Goal: Information Seeking & Learning: Find specific fact

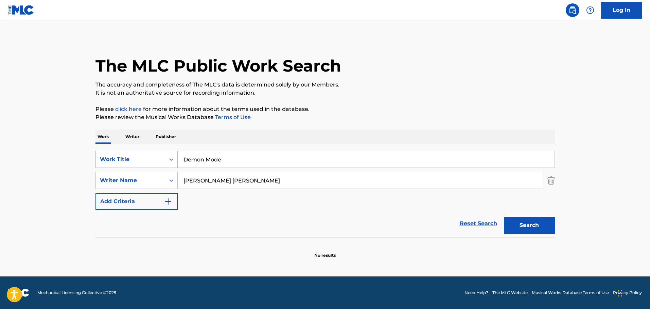
drag, startPoint x: 263, startPoint y: 162, endPoint x: 139, endPoint y: 162, distance: 124.3
click at [139, 162] on div "SearchWithCriteria7aae3cca-da74-4b54-90e3-7087b0b17709 Work Title Demon Mode" at bounding box center [324, 159] width 459 height 17
paste input "Show Me Lov"
type input "Show Me Love"
drag, startPoint x: 253, startPoint y: 181, endPoint x: 159, endPoint y: 186, distance: 94.9
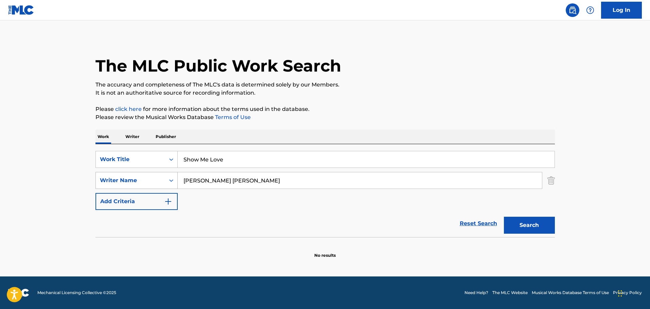
click at [159, 186] on div "SearchWithCriteria063291d2-cc18-49f8-a690-9a5191971771 Writer Name [PERSON_NAME…" at bounding box center [324, 180] width 459 height 17
paste input "[PERSON_NAME]"
click at [504, 217] on button "Search" at bounding box center [529, 225] width 51 height 17
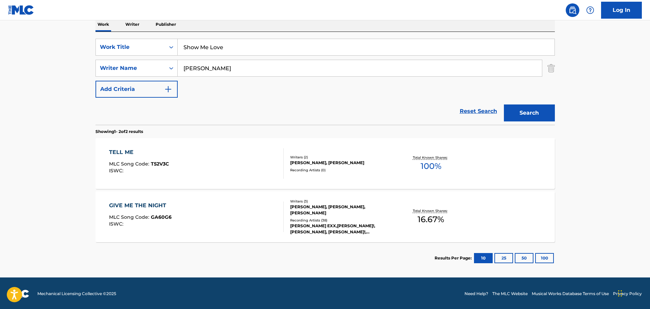
scroll to position [113, 0]
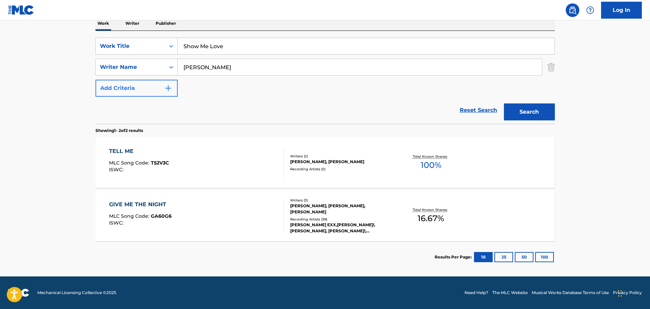
drag, startPoint x: 250, startPoint y: 62, endPoint x: 135, endPoint y: 82, distance: 116.3
click at [135, 82] on div "SearchWithCriteria7aae3cca-da74-4b54-90e3-7087b0b17709 Work Title Show Me Love …" at bounding box center [324, 67] width 459 height 59
paste input "[PERSON_NAME]"
type input "[PERSON_NAME]"
click at [504, 104] on button "Search" at bounding box center [529, 112] width 51 height 17
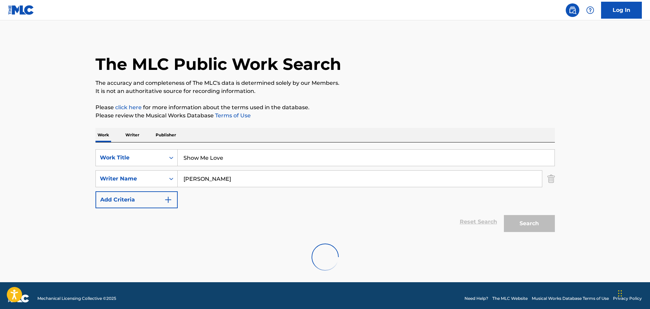
scroll to position [0, 0]
